Goal: Complete application form: Complete application form

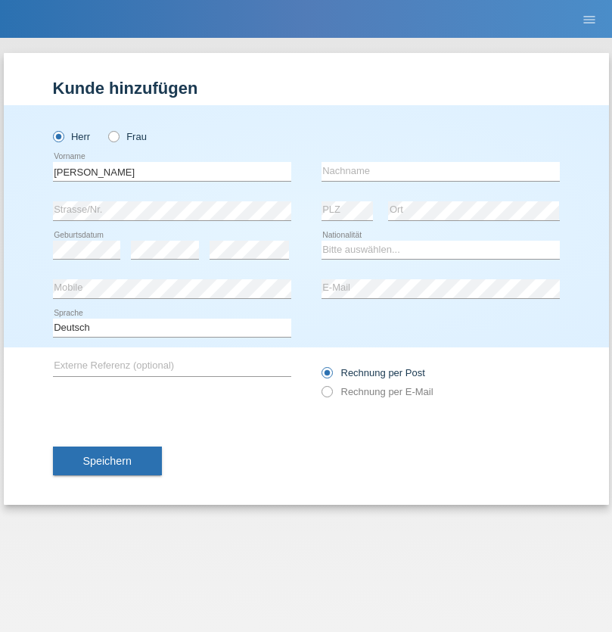
type input "[PERSON_NAME]"
click at [440, 171] on input "text" at bounding box center [441, 171] width 238 height 19
type input "[PERSON_NAME]"
select select "FR"
select select "C"
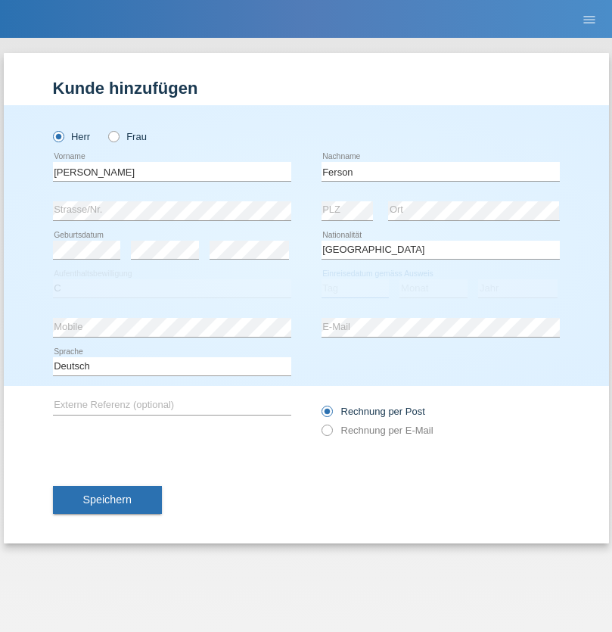
select select "13"
select select "10"
select select "1994"
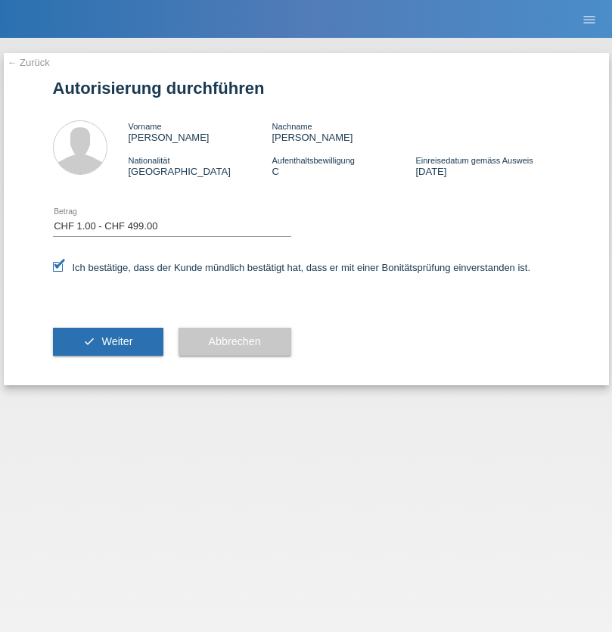
select select "1"
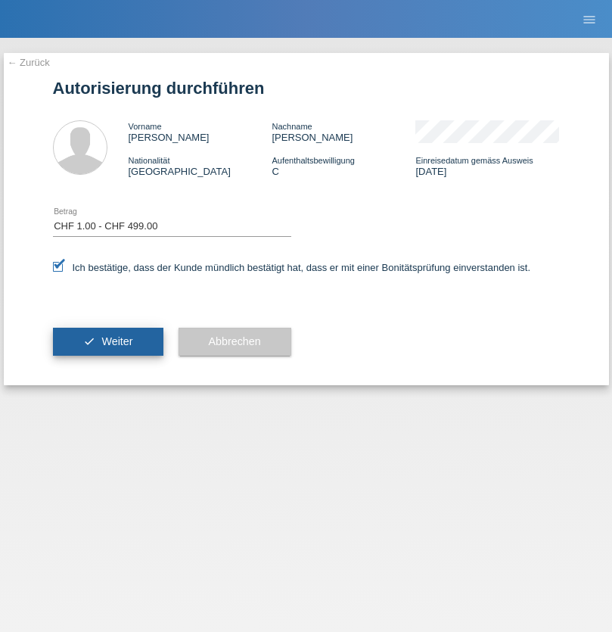
click at [107, 341] on span "Weiter" at bounding box center [116, 341] width 31 height 12
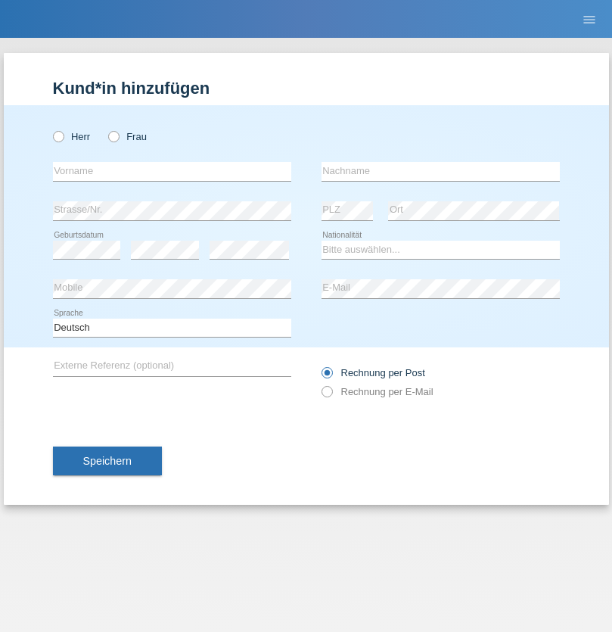
radio input "true"
click at [172, 171] on input "text" at bounding box center [172, 171] width 238 height 19
type input "Mujafet"
click at [440, 171] on input "text" at bounding box center [441, 171] width 238 height 19
type input "[PERSON_NAME]"
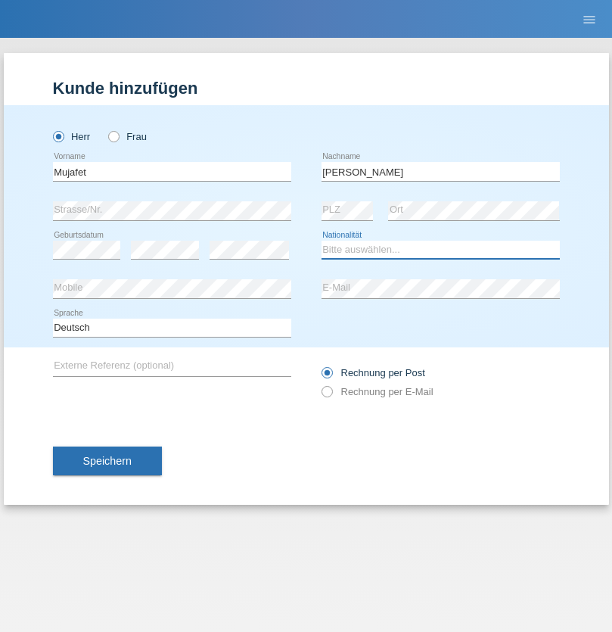
select select "MK"
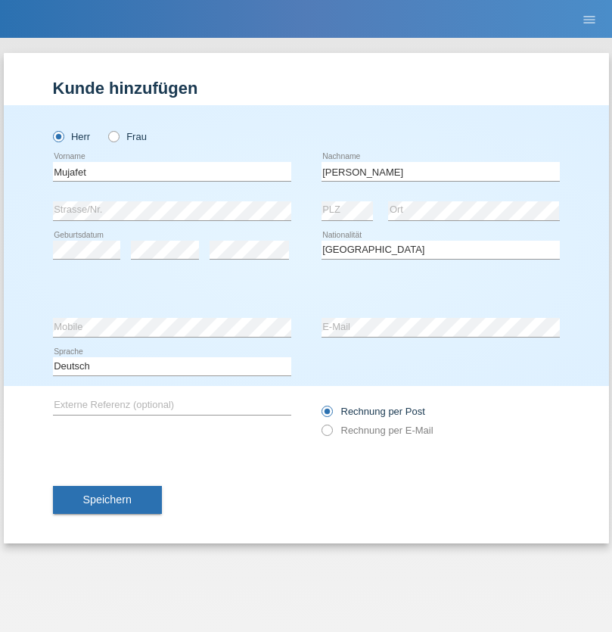
select select "C"
select select "11"
select select "03"
select select "1998"
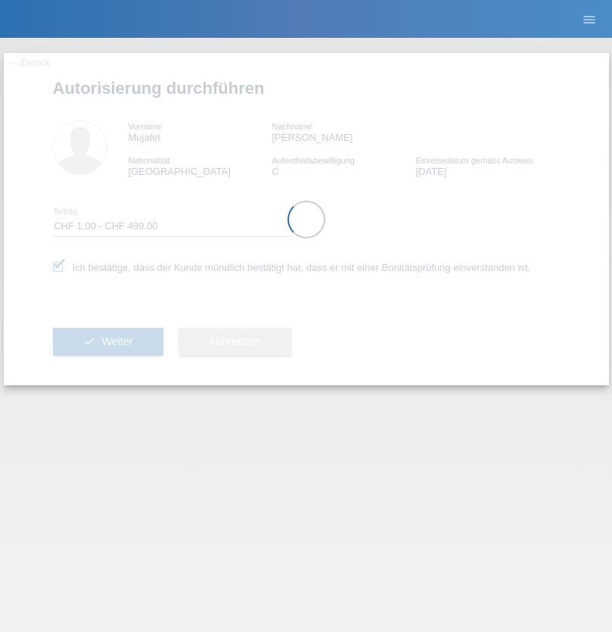
select select "1"
